Goal: Task Accomplishment & Management: Manage account settings

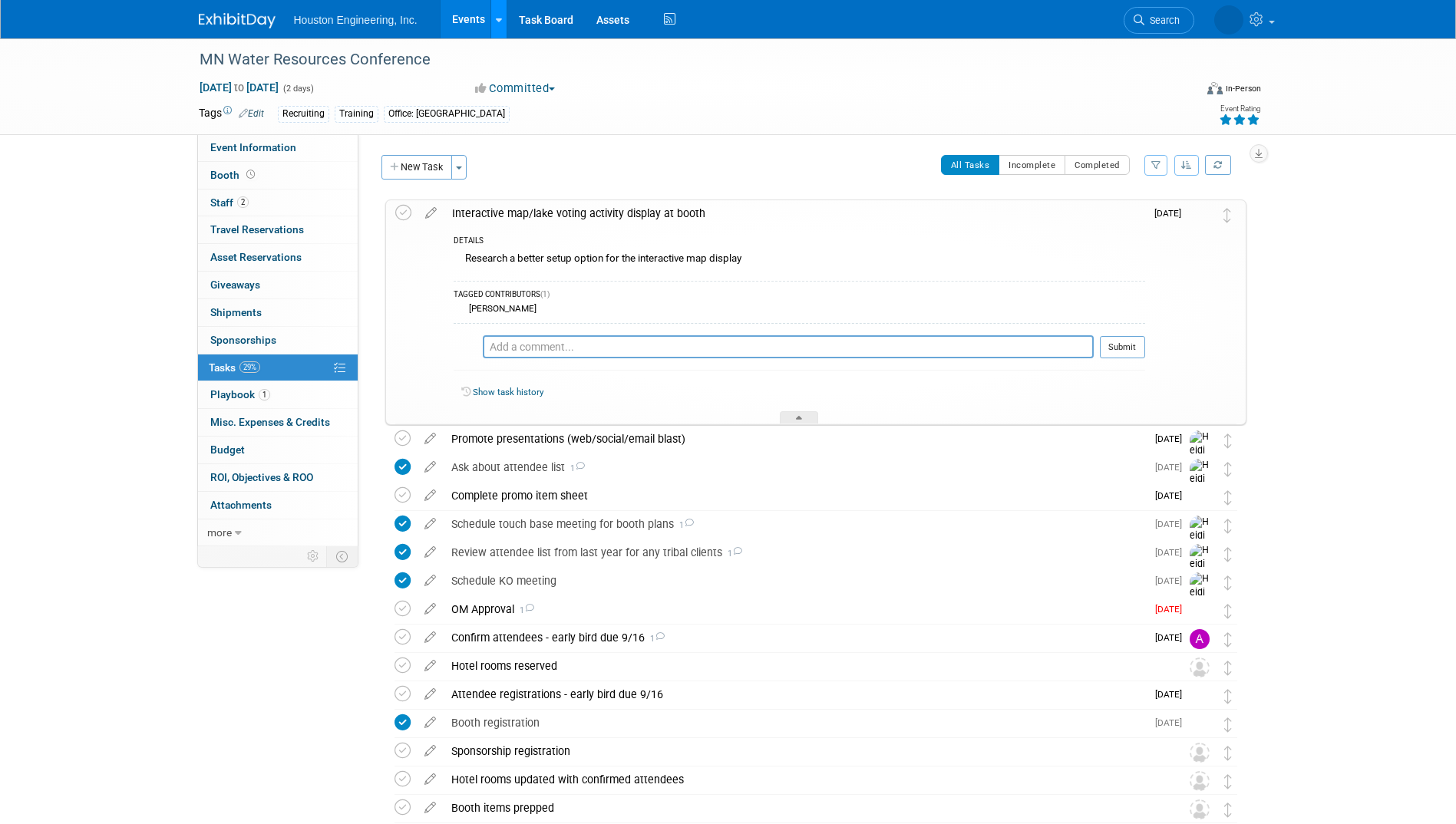
click at [496, 19] on icon at bounding box center [498, 21] width 6 height 10
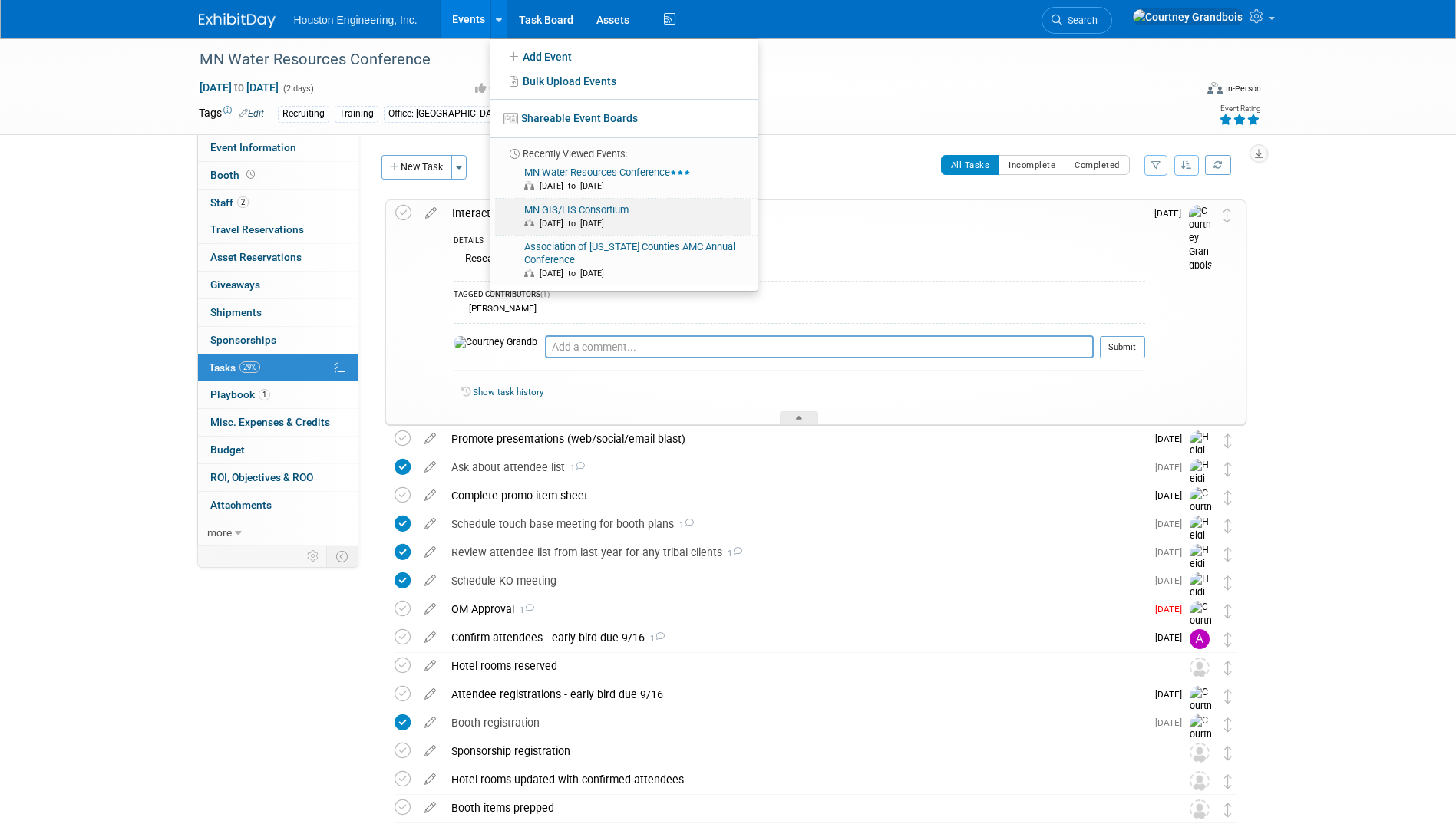
click at [571, 206] on link "MN GIS/LIS Consortium Oct 1, 2025 to Oct 3, 2025" at bounding box center [623, 217] width 256 height 37
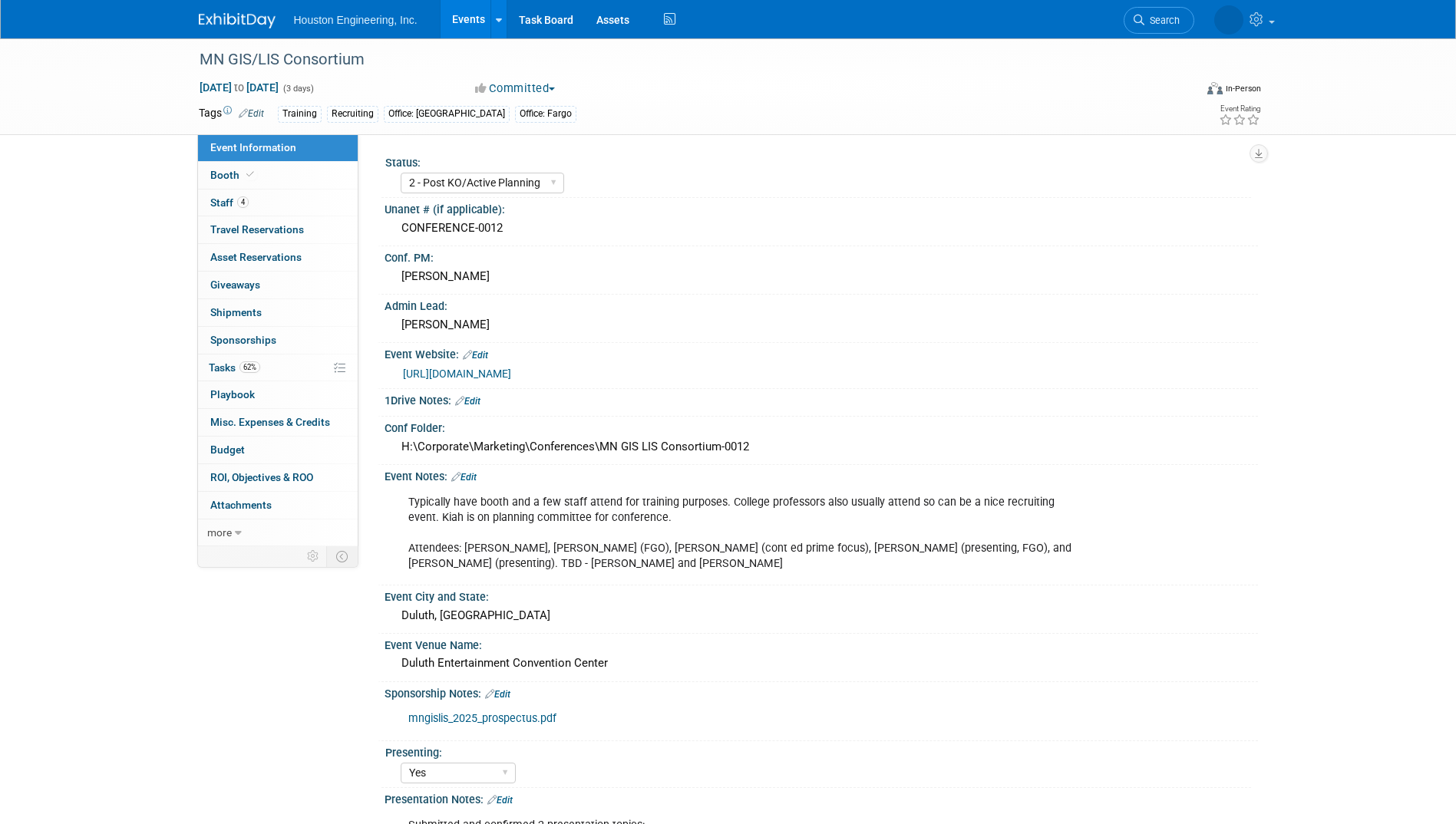
select select "2 - Post KO/Active Planning"
select select "Yes"
select select "Geo. Technology"
click at [291, 374] on link "62% Tasks 62%" at bounding box center [277, 367] width 159 height 27
